Goal: Share content

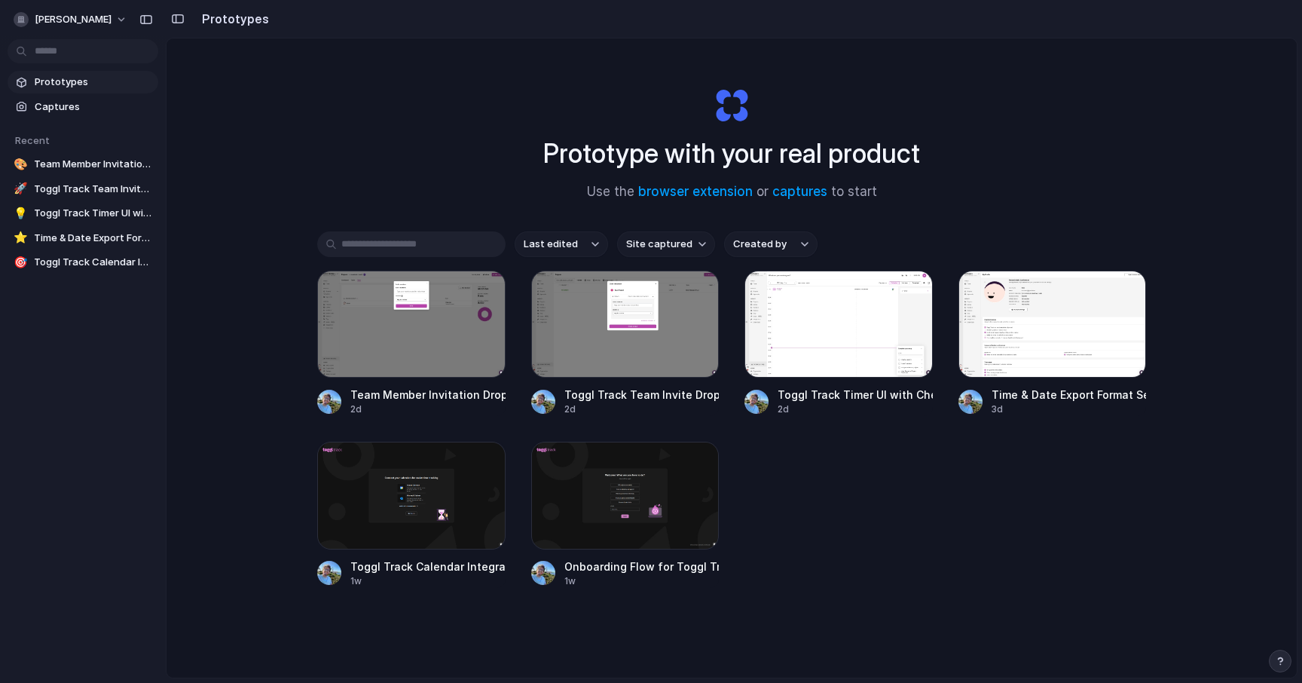
click at [693, 293] on div "button" at bounding box center [697, 292] width 12 height 12
click at [653, 380] on span "Copy link" at bounding box center [640, 375] width 43 height 15
click at [478, 290] on div "button" at bounding box center [484, 292] width 12 height 12
click at [405, 377] on span "Copy link" at bounding box center [426, 375] width 43 height 15
click at [617, 336] on div at bounding box center [625, 324] width 188 height 107
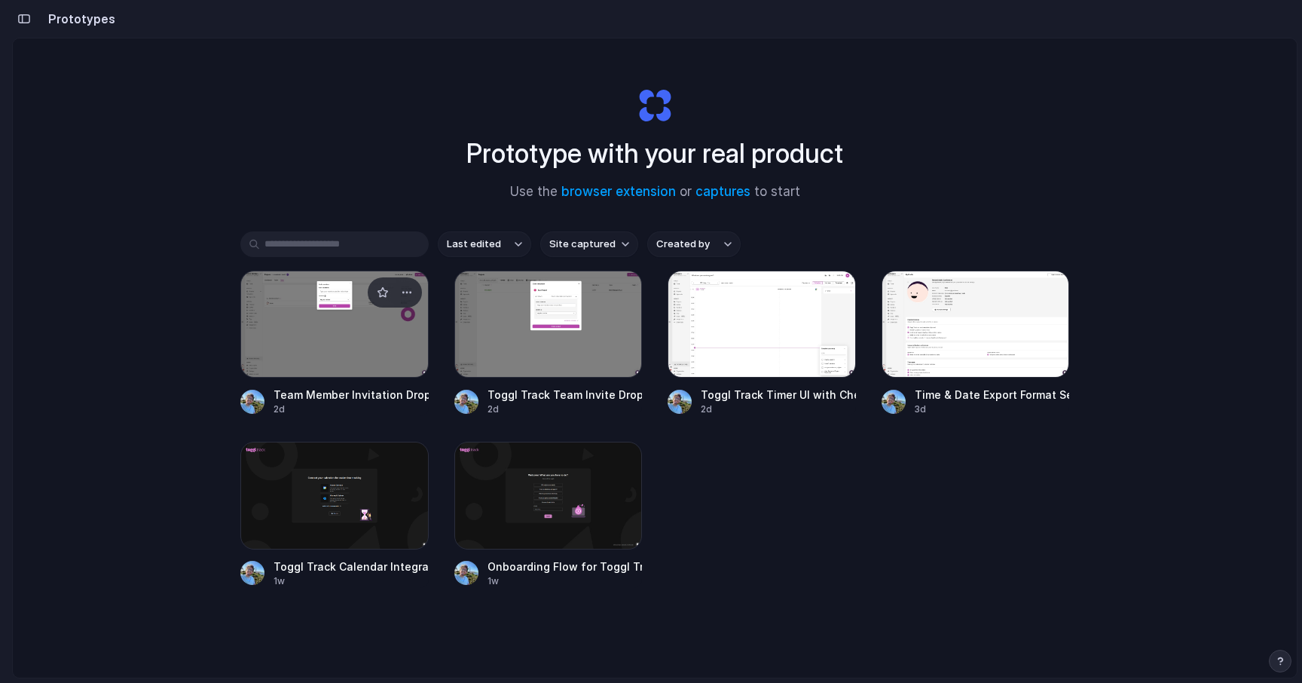
click at [371, 332] on div at bounding box center [334, 324] width 188 height 107
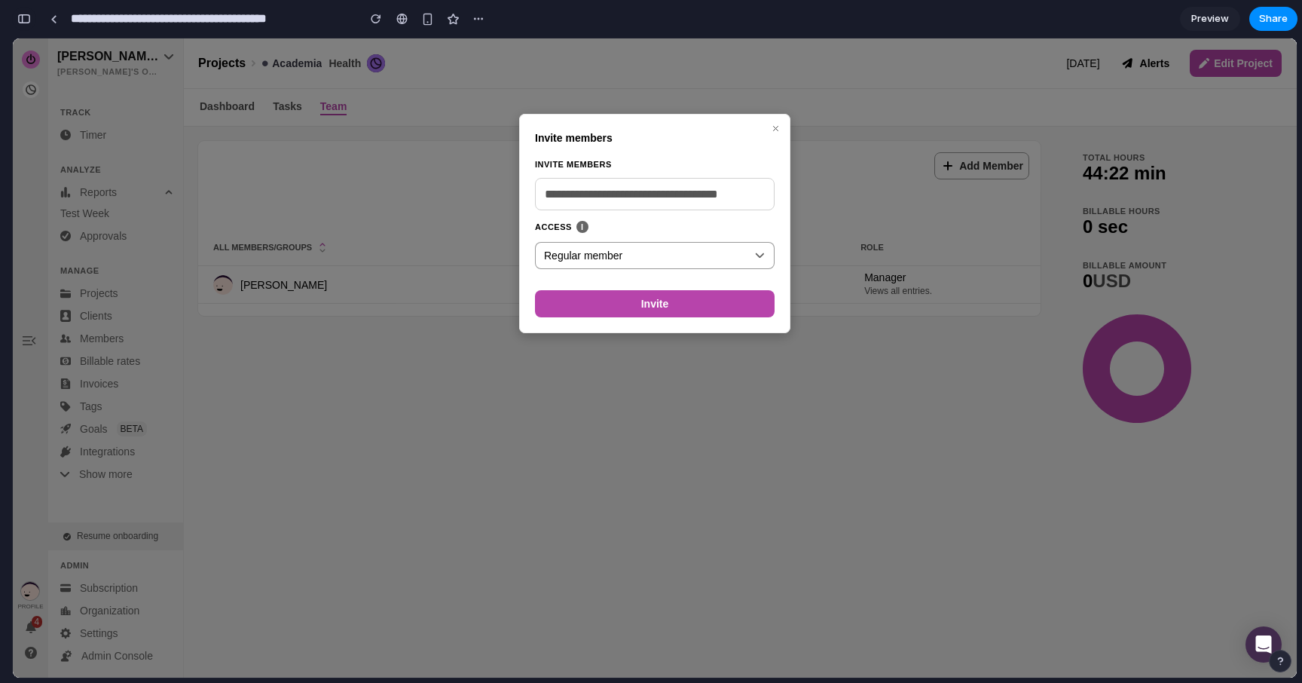
click at [29, 22] on div "button" at bounding box center [24, 19] width 14 height 11
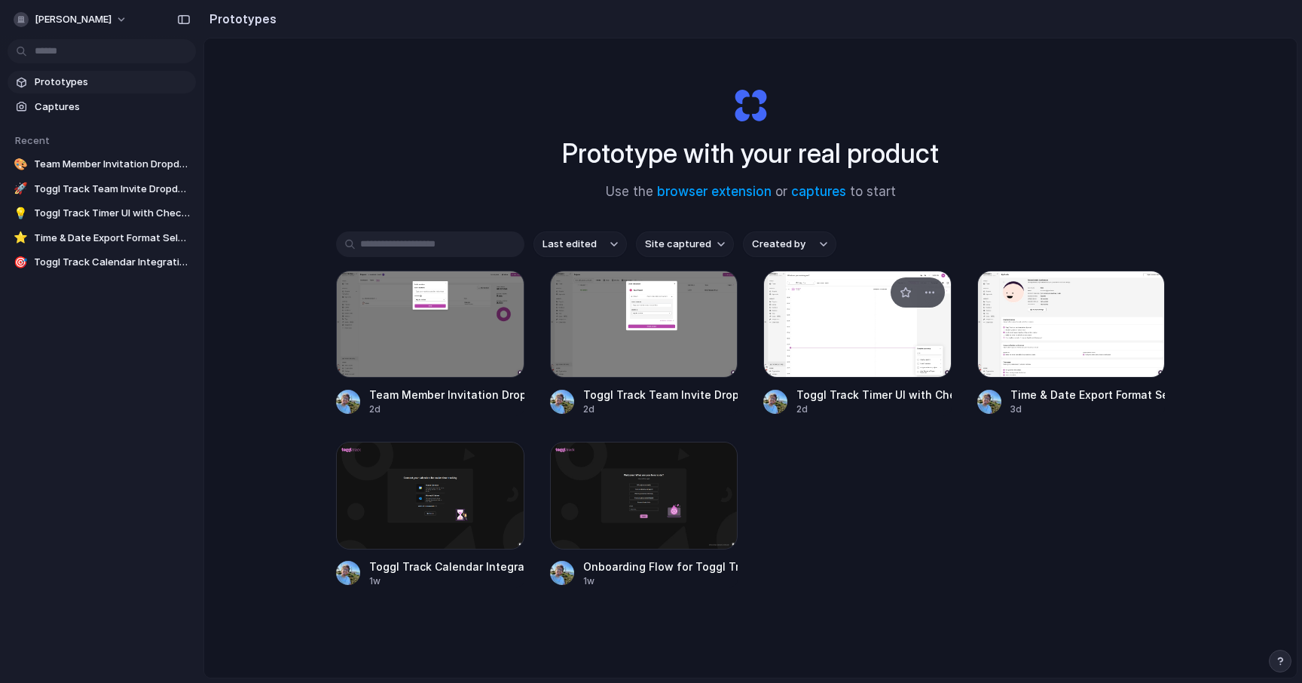
click at [900, 347] on div at bounding box center [858, 324] width 188 height 107
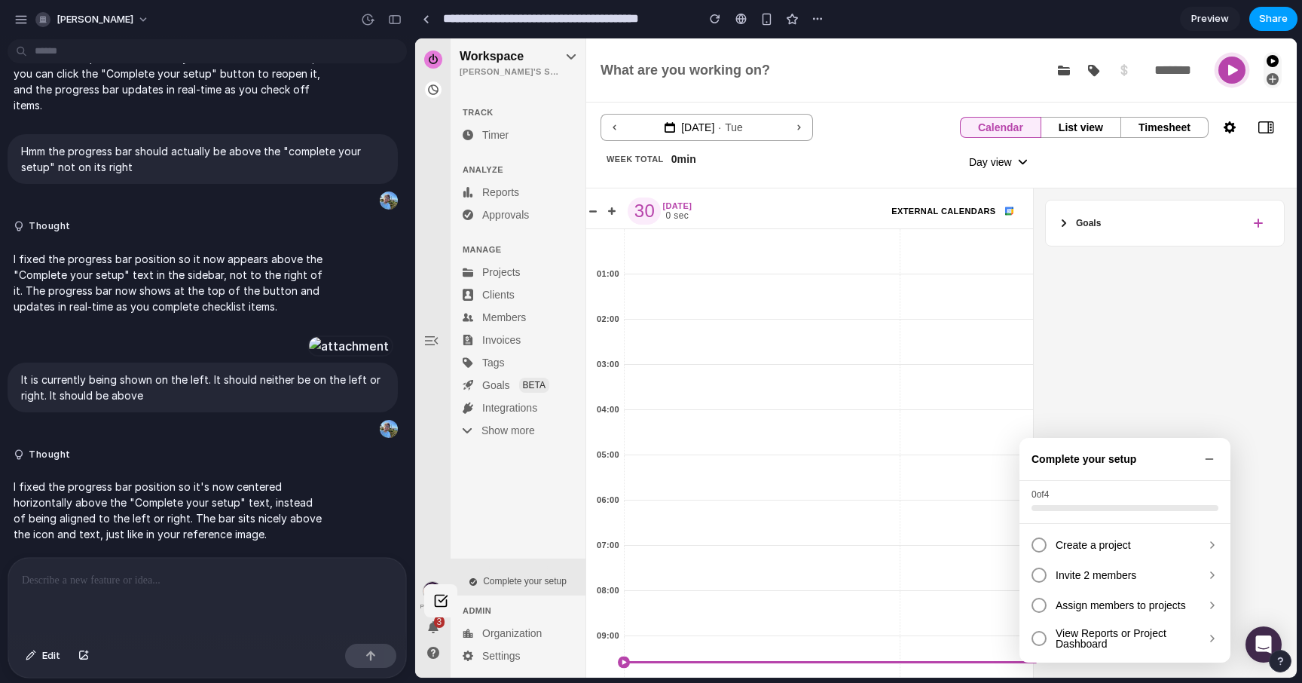
click at [1265, 17] on span "Share" at bounding box center [1274, 18] width 29 height 15
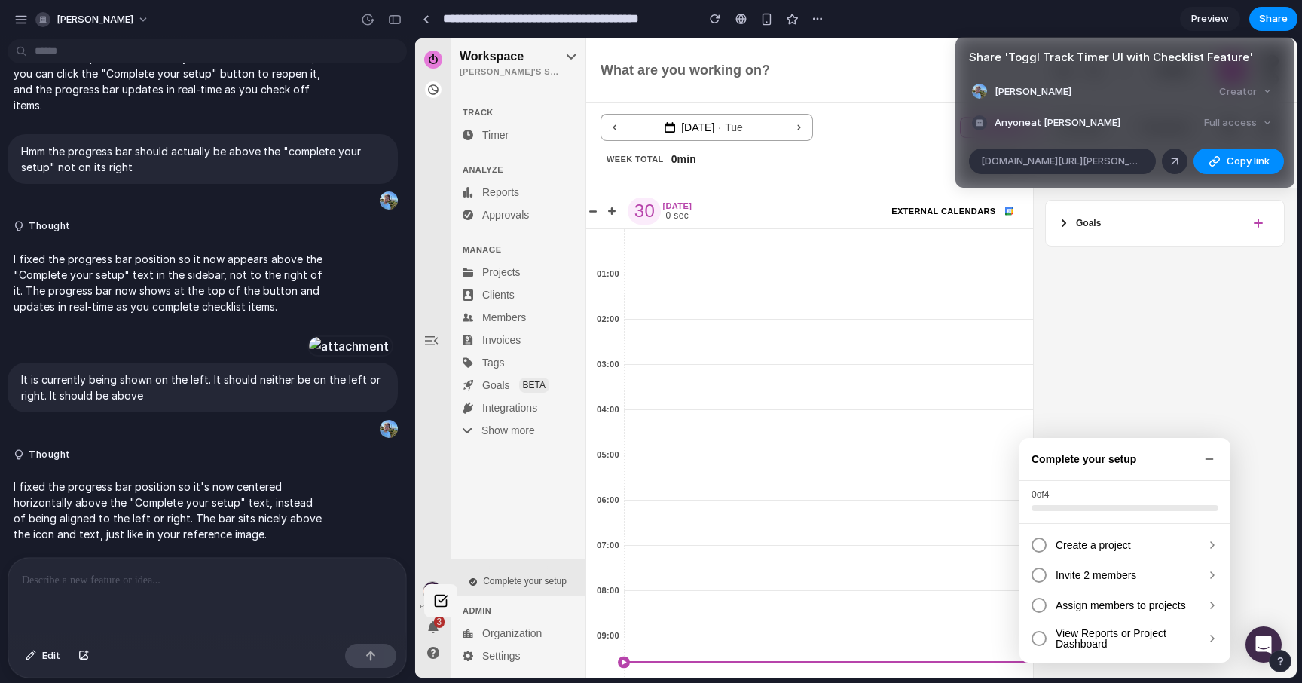
click at [1263, 125] on div "Full access" at bounding box center [1238, 122] width 80 height 21
click at [1177, 165] on div at bounding box center [1175, 162] width 14 height 14
